Goal: Check status: Check status

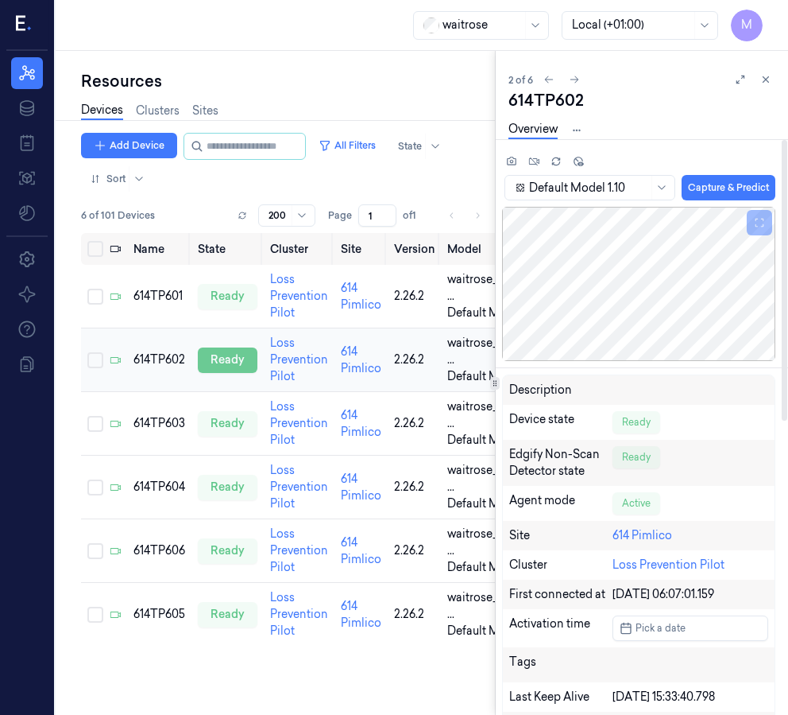
click at [215, 358] on div "ready" at bounding box center [228, 359] width 60 height 25
click at [223, 421] on div "ready" at bounding box center [228, 423] width 60 height 25
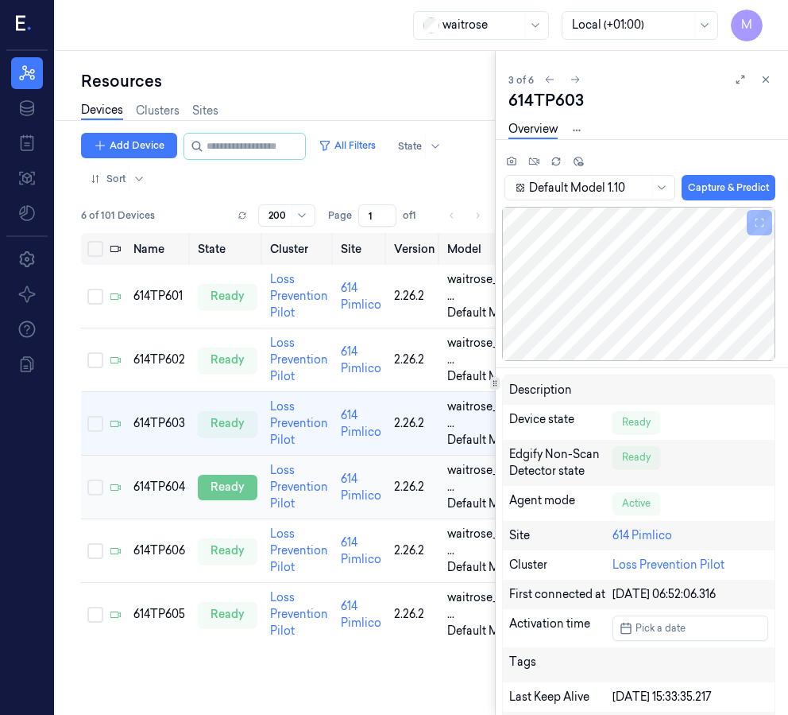
click at [227, 482] on div "ready" at bounding box center [228, 487] width 60 height 25
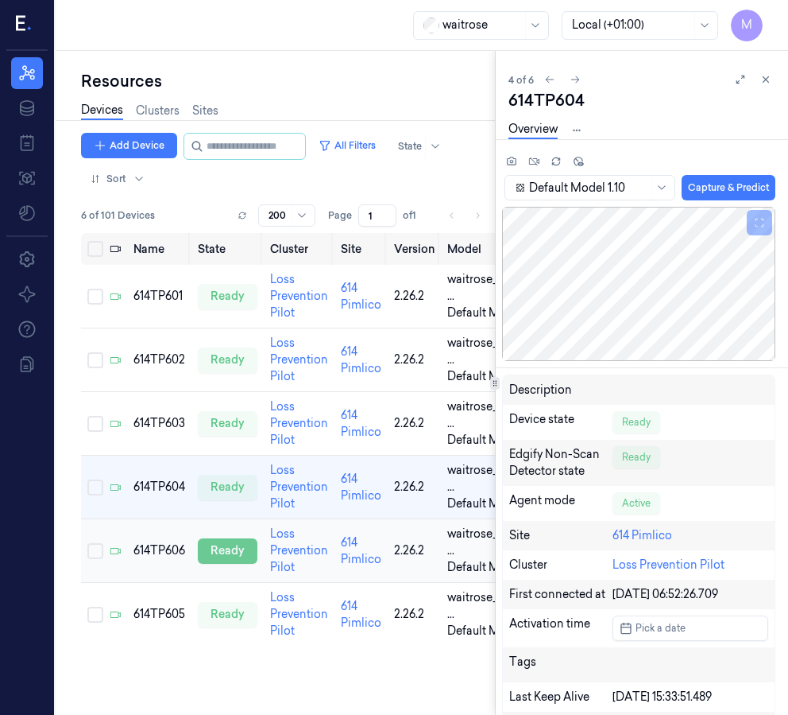
click at [231, 556] on div "ready" at bounding box center [228, 550] width 60 height 25
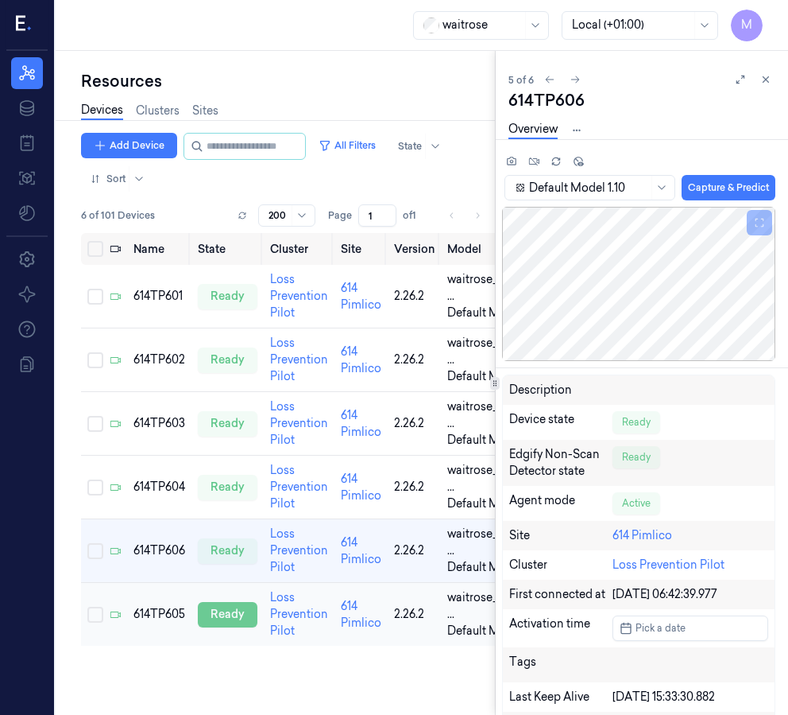
click at [230, 609] on div "ready" at bounding box center [228, 614] width 60 height 25
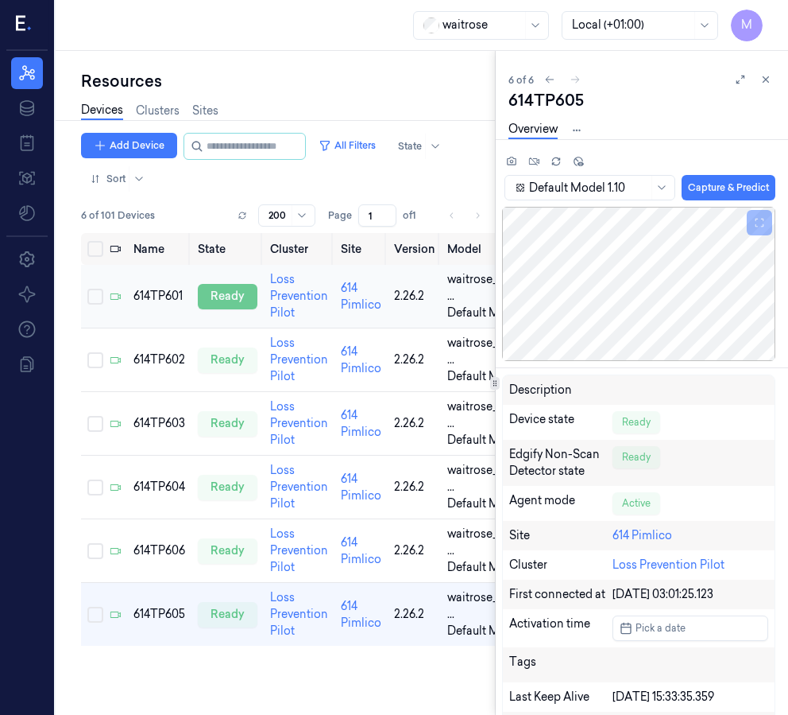
click at [230, 295] on div "ready" at bounding box center [228, 296] width 60 height 25
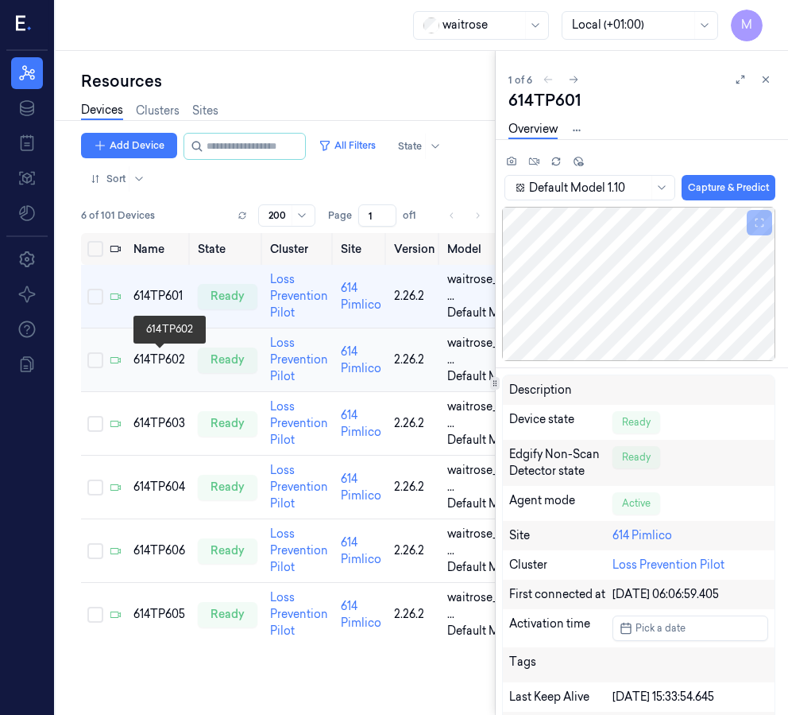
click at [156, 360] on div "614TP602" at bounding box center [160, 359] width 52 height 17
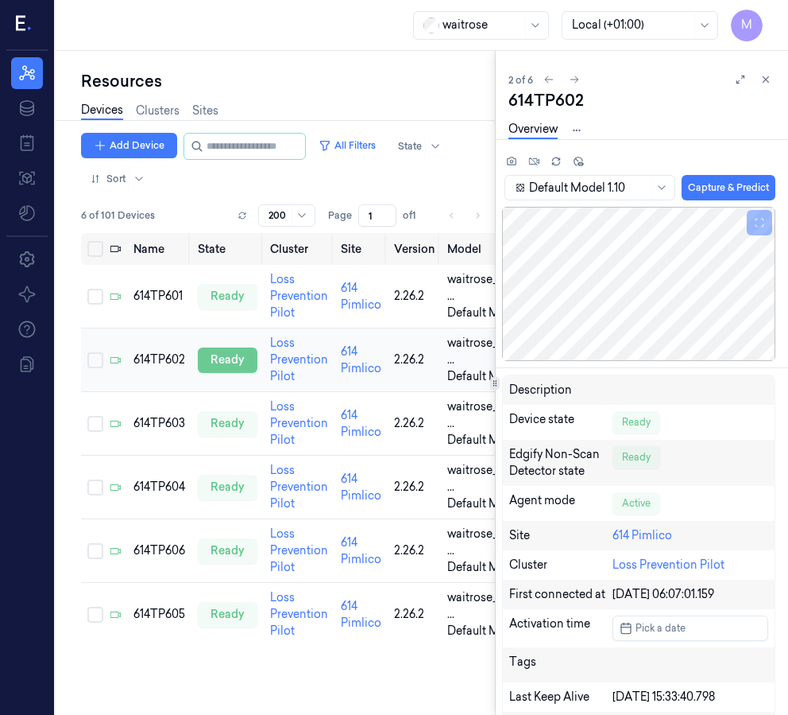
click at [223, 358] on div "ready" at bounding box center [228, 359] width 60 height 25
click at [221, 419] on div "ready" at bounding box center [228, 423] width 60 height 25
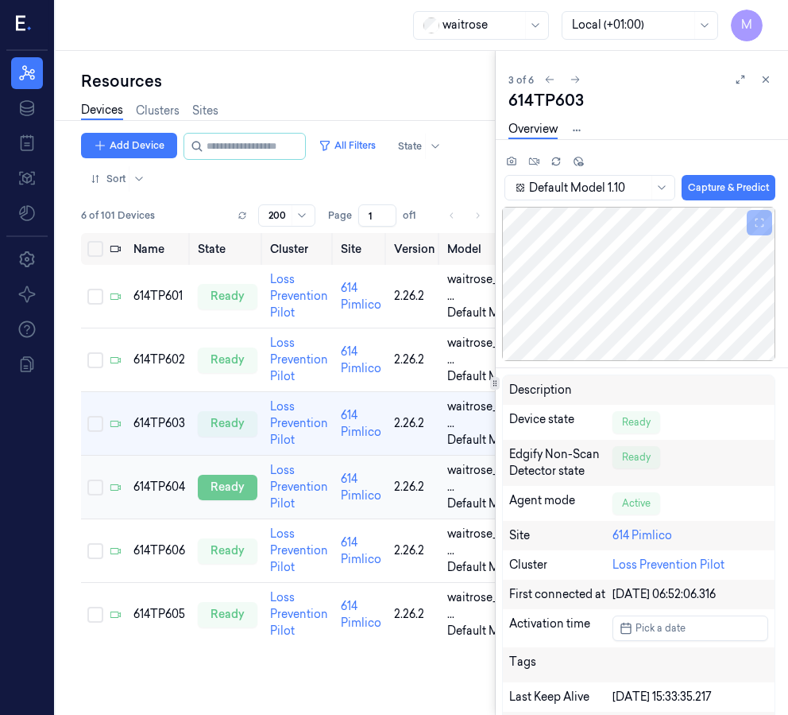
click at [227, 492] on div "ready" at bounding box center [228, 487] width 60 height 25
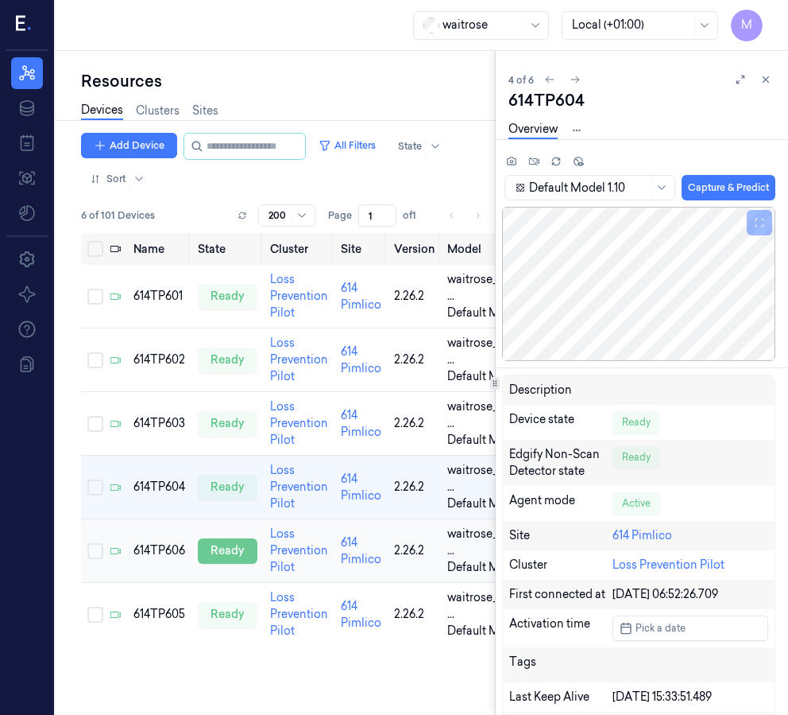
click at [229, 548] on div "ready" at bounding box center [228, 550] width 60 height 25
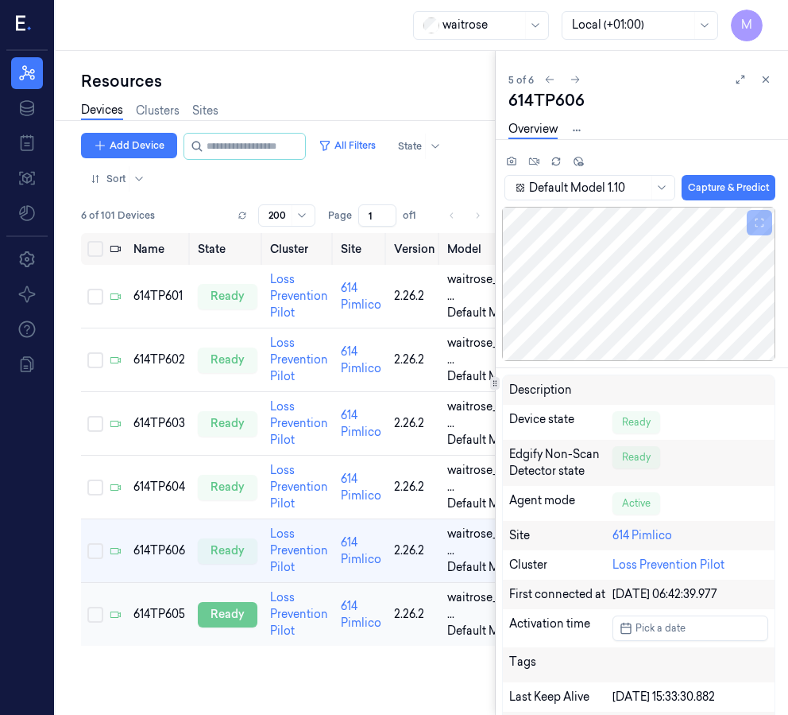
click at [225, 621] on div "ready" at bounding box center [228, 614] width 60 height 25
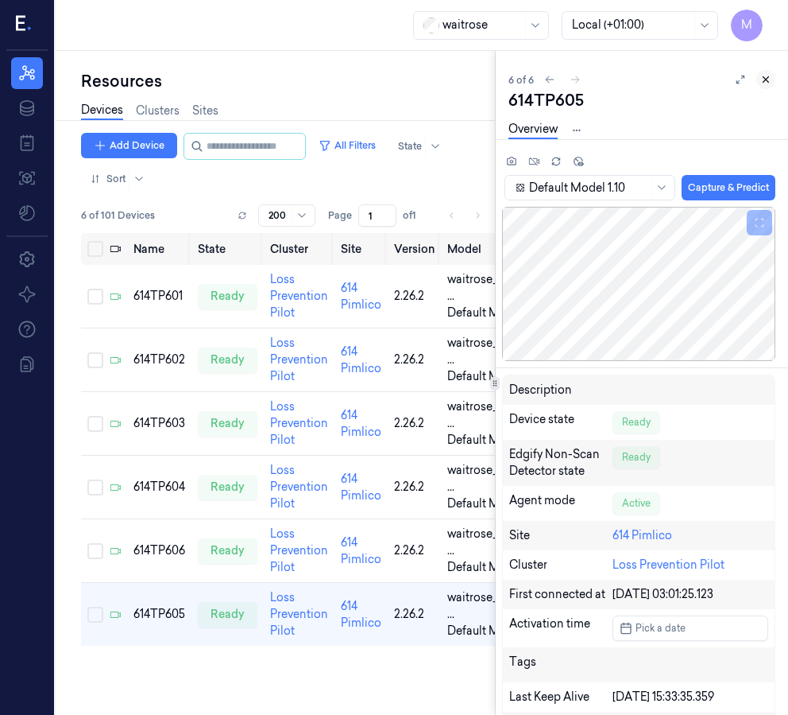
click at [762, 82] on icon at bounding box center [766, 79] width 11 height 11
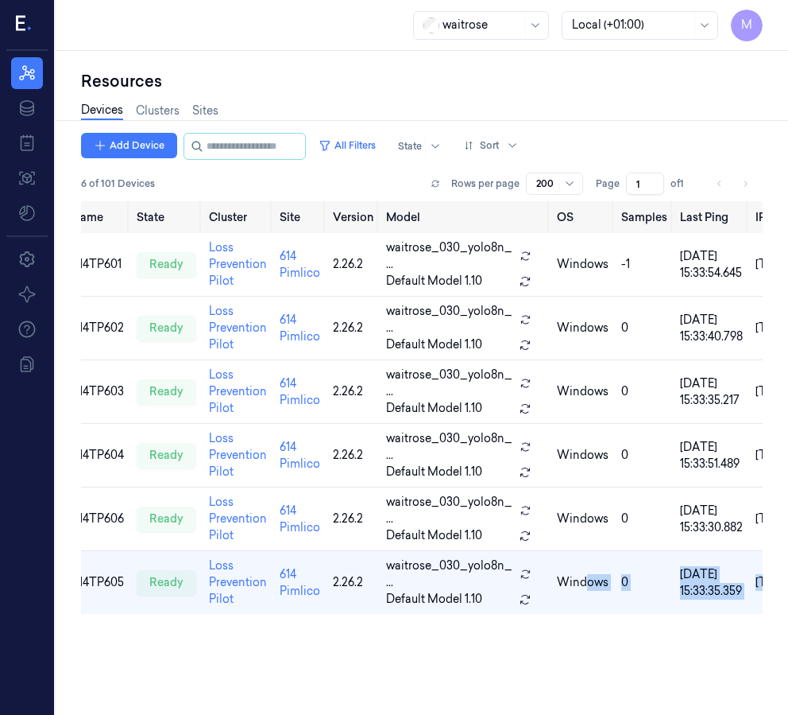
scroll to position [0, 122]
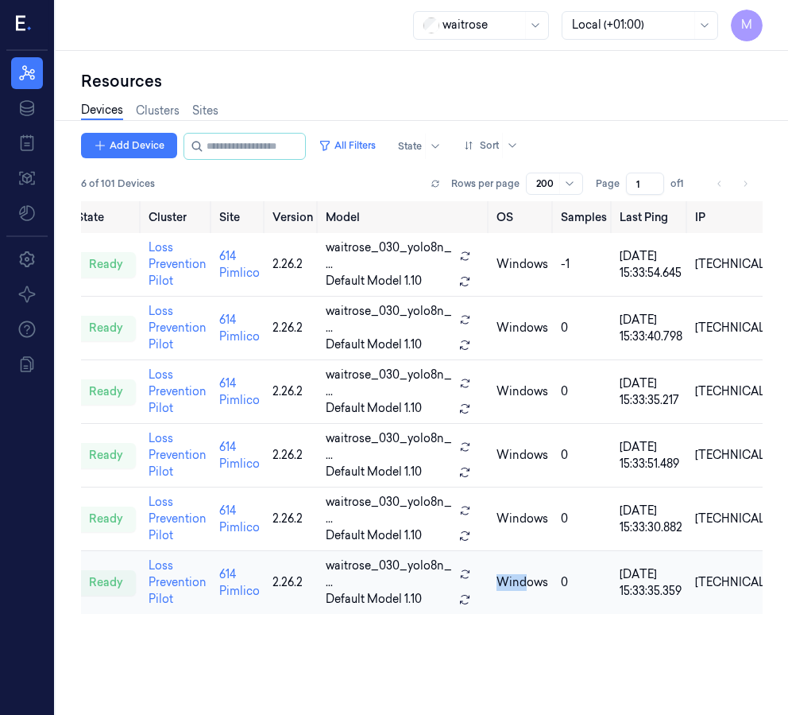
drag, startPoint x: 643, startPoint y: 613, endPoint x: 431, endPoint y: 613, distance: 212.2
click at [431, 613] on tr "614TP605 ready Loss Prevention Pilot 614 Pimlico 2.26.2 waitrose_030_yolo8n_ ..…" at bounding box center [376, 583] width 835 height 64
click at [405, 60] on div "Resources Devices Clusters Sites Add Device All Filters State Sort 6 of 101 Dev…" at bounding box center [422, 383] width 733 height 664
